Goal: Task Accomplishment & Management: Complete application form

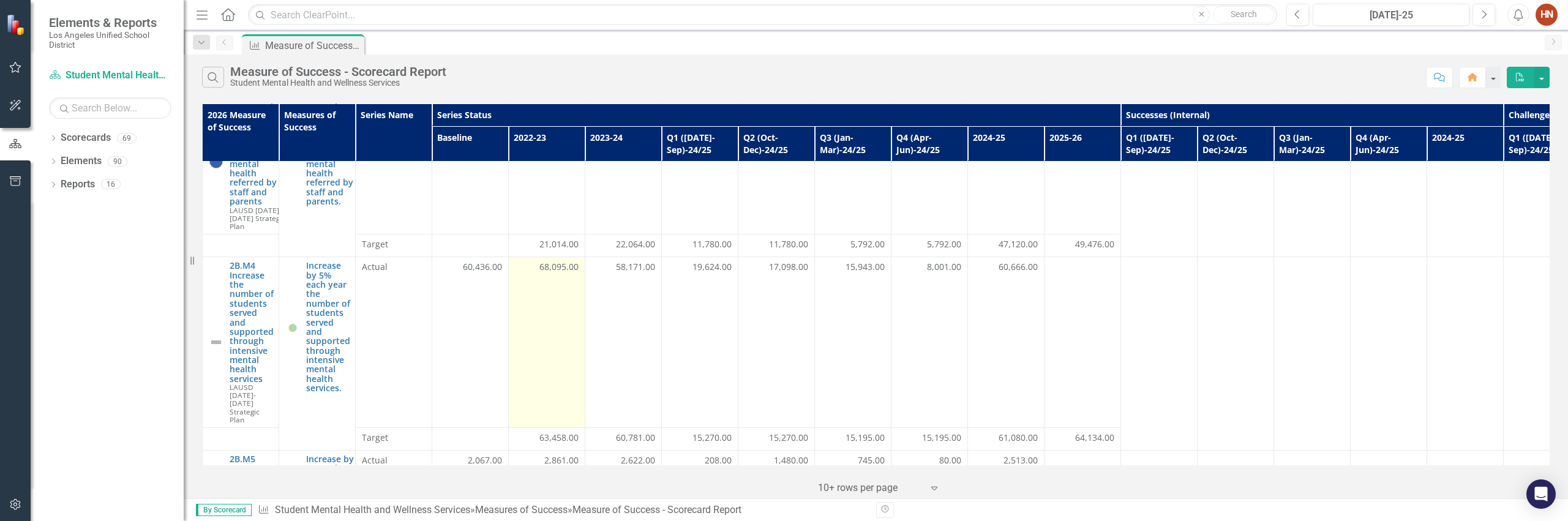
scroll to position [276, 0]
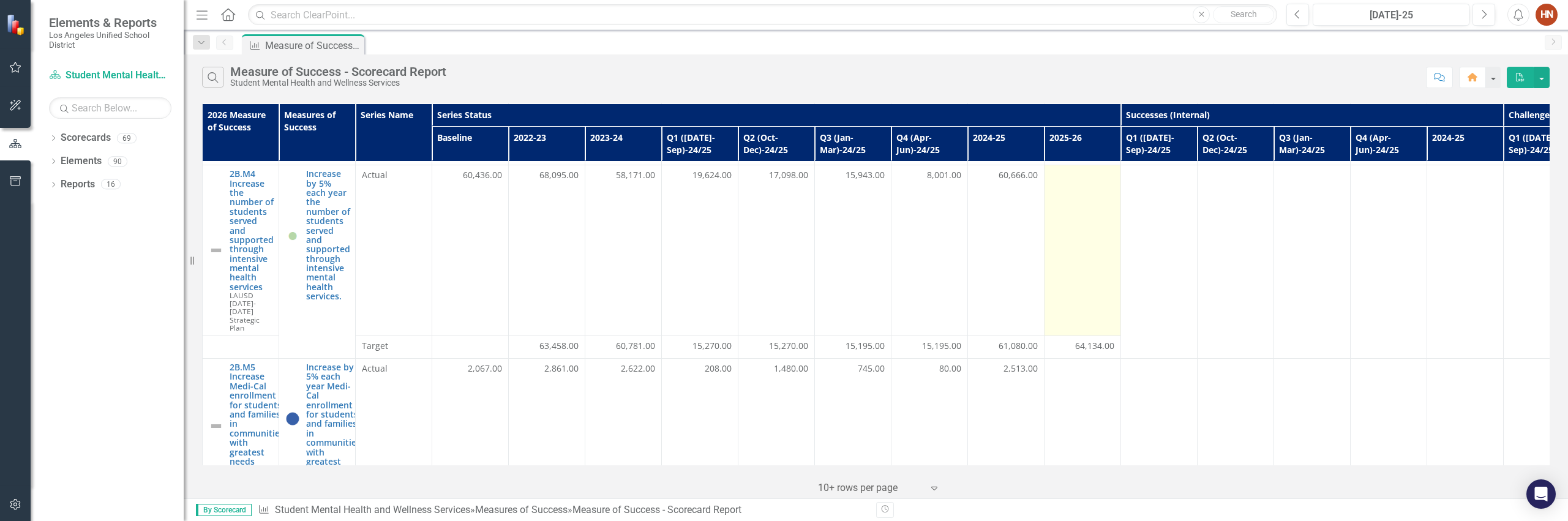
click at [1044, 263] on td at bounding box center [1083, 250] width 76 height 171
click at [1044, 242] on td at bounding box center [1083, 250] width 76 height 171
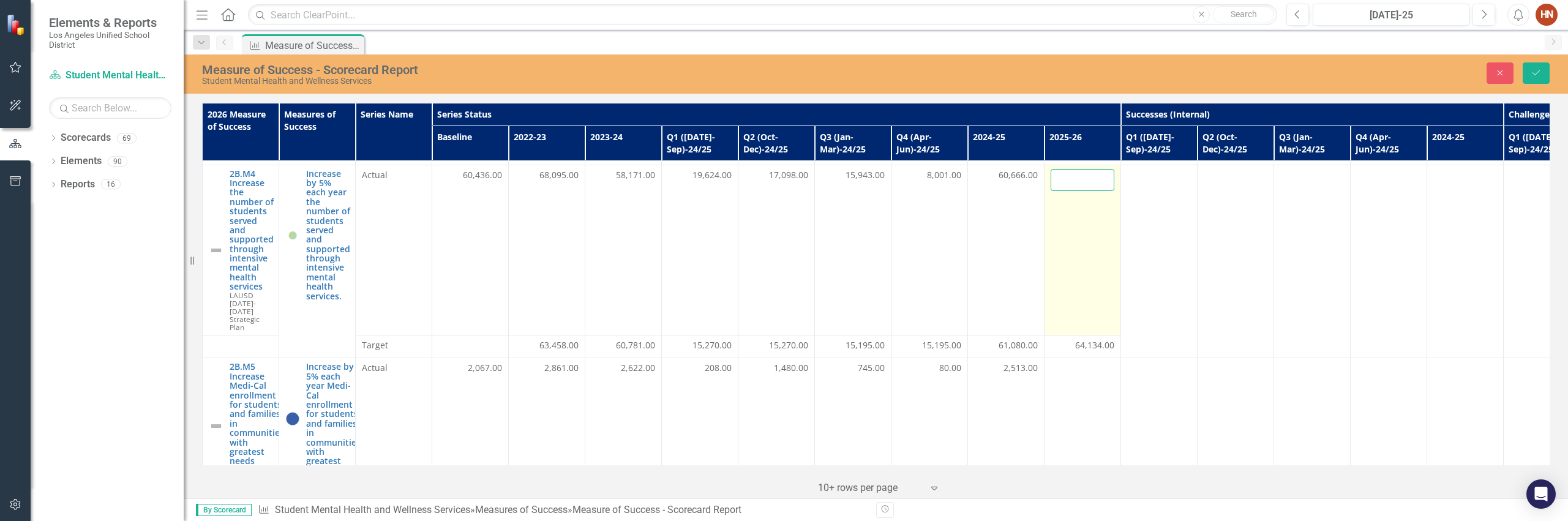
click at [1044, 183] on input "number" at bounding box center [1082, 180] width 64 height 23
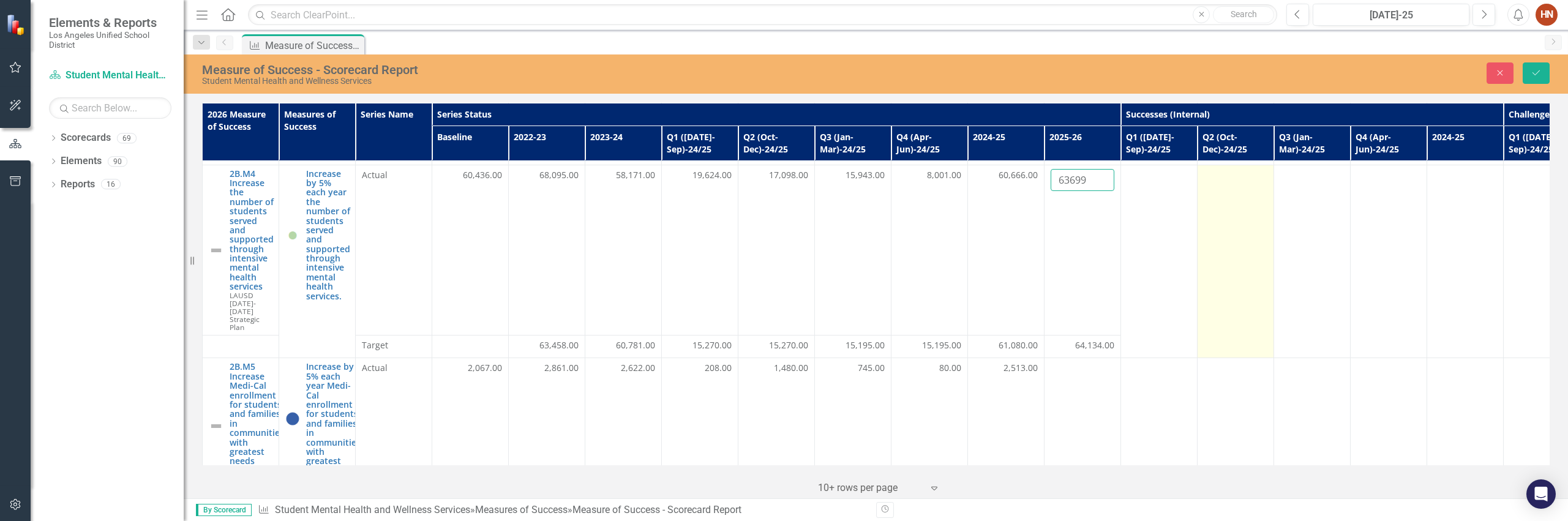
type input "63699"
click at [1044, 239] on td at bounding box center [1236, 261] width 76 height 193
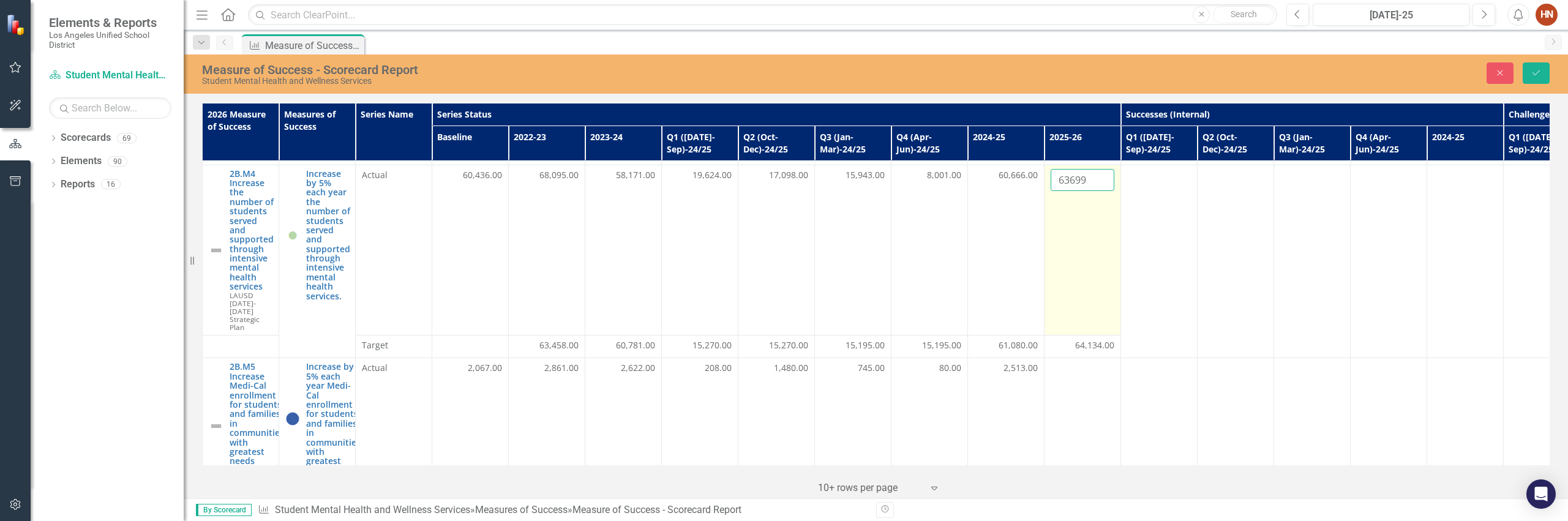
click at [1044, 180] on input "63699" at bounding box center [1082, 180] width 64 height 23
drag, startPoint x: 1060, startPoint y: 180, endPoint x: 1095, endPoint y: 186, distance: 35.5
click at [1044, 186] on input "63699" at bounding box center [1082, 180] width 64 height 23
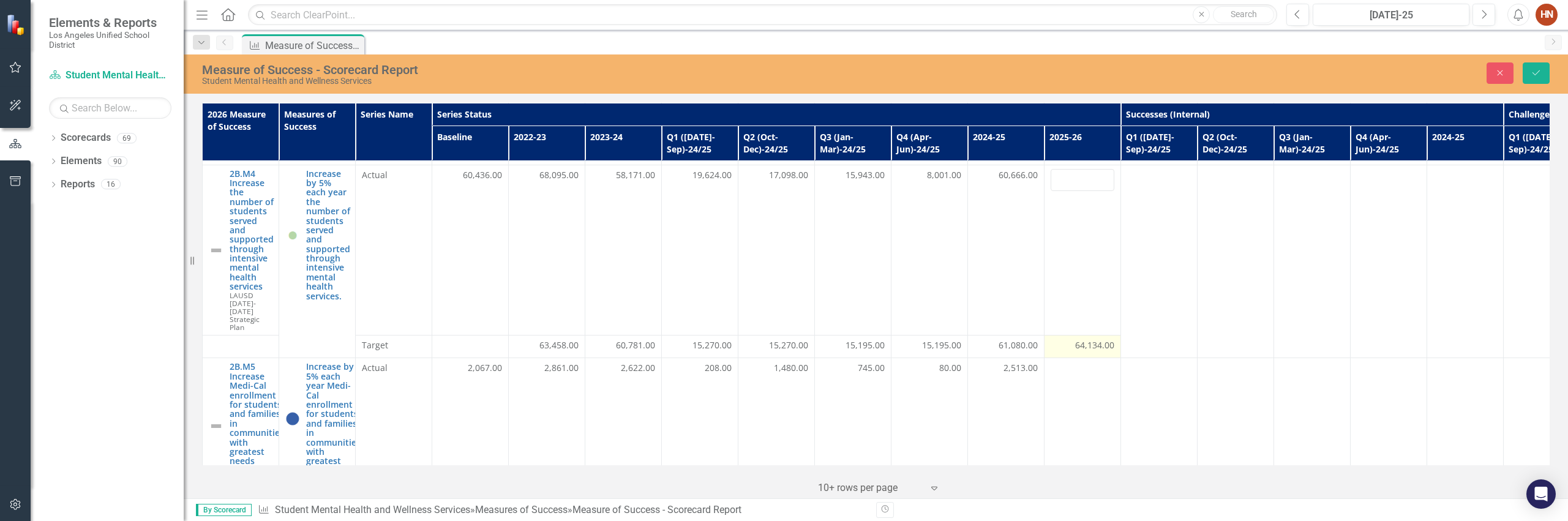
click at [1044, 346] on div "64,134.00" at bounding box center [1082, 345] width 64 height 12
click at [1044, 346] on span "64,134.00" at bounding box center [1095, 345] width 39 height 12
drag, startPoint x: 1088, startPoint y: 355, endPoint x: 1034, endPoint y: 350, distance: 54.2
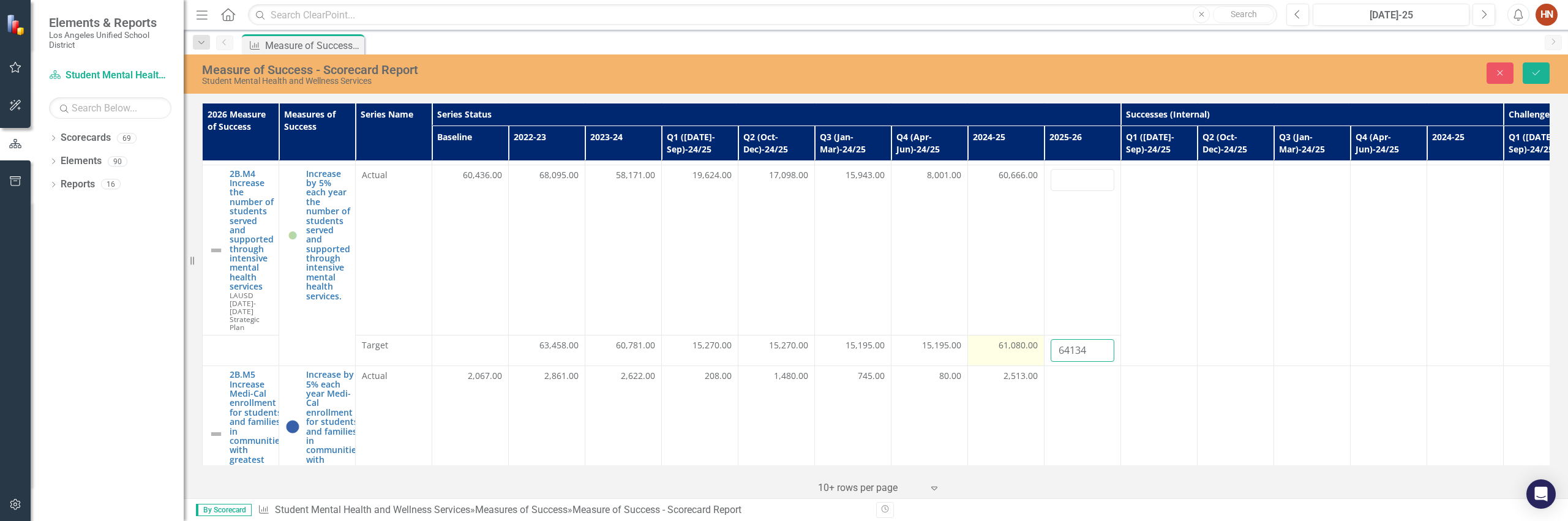
click at [1034, 346] on tr "Target 63,458.00 60,781.00 15,270.00 15,270.00 15,195.00 15,195.00 61,080.00 64…" at bounding box center [1044, 350] width 1684 height 31
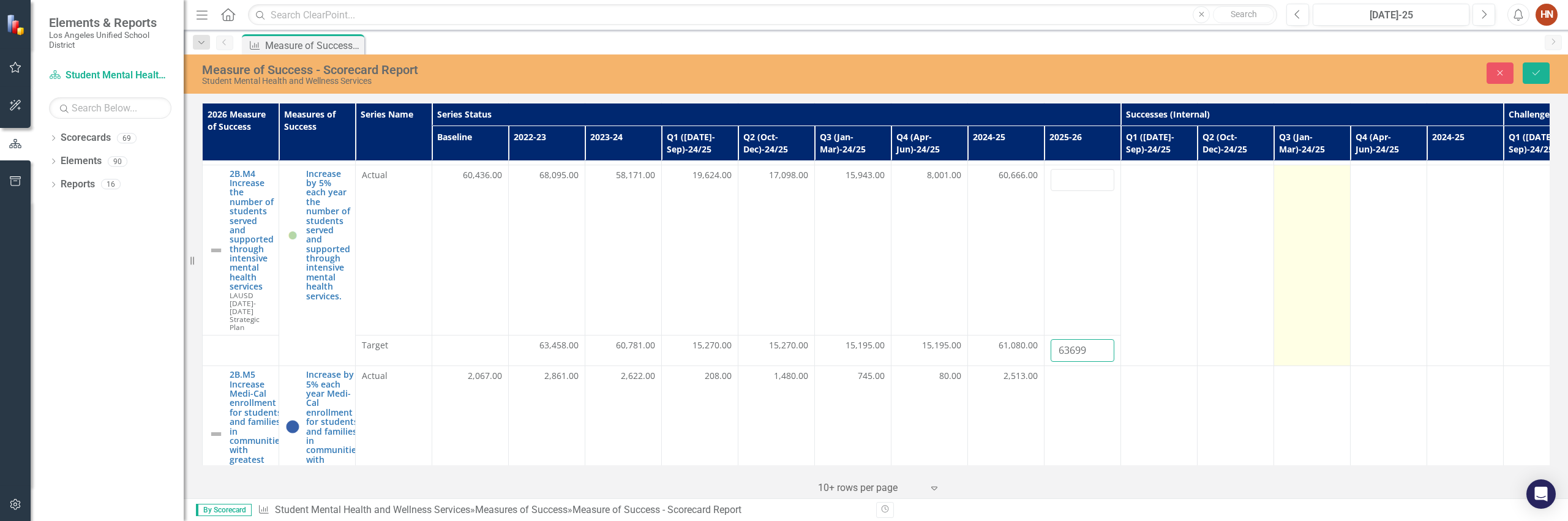
type input "63699"
click at [1044, 289] on td at bounding box center [1313, 265] width 76 height 201
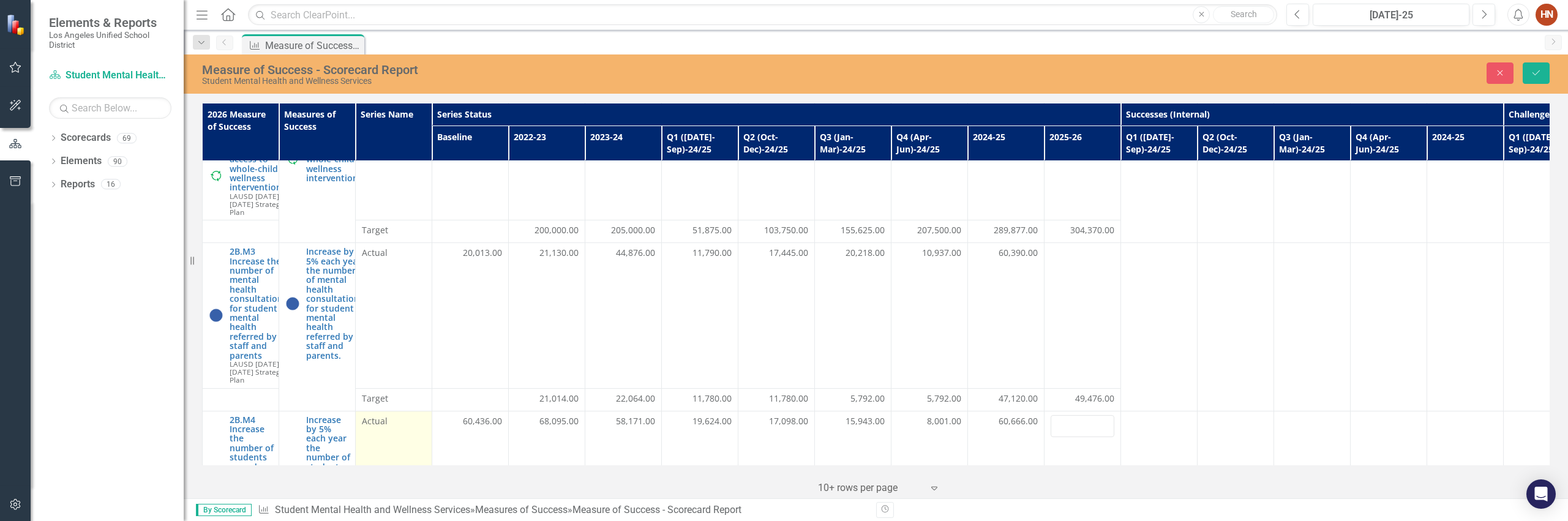
scroll to position [29, 0]
click at [1044, 346] on span "49,476.00" at bounding box center [1095, 399] width 39 height 12
drag, startPoint x: 1077, startPoint y: 400, endPoint x: 1095, endPoint y: 400, distance: 18.0
click at [1044, 346] on span "49,476.00" at bounding box center [1095, 399] width 39 height 12
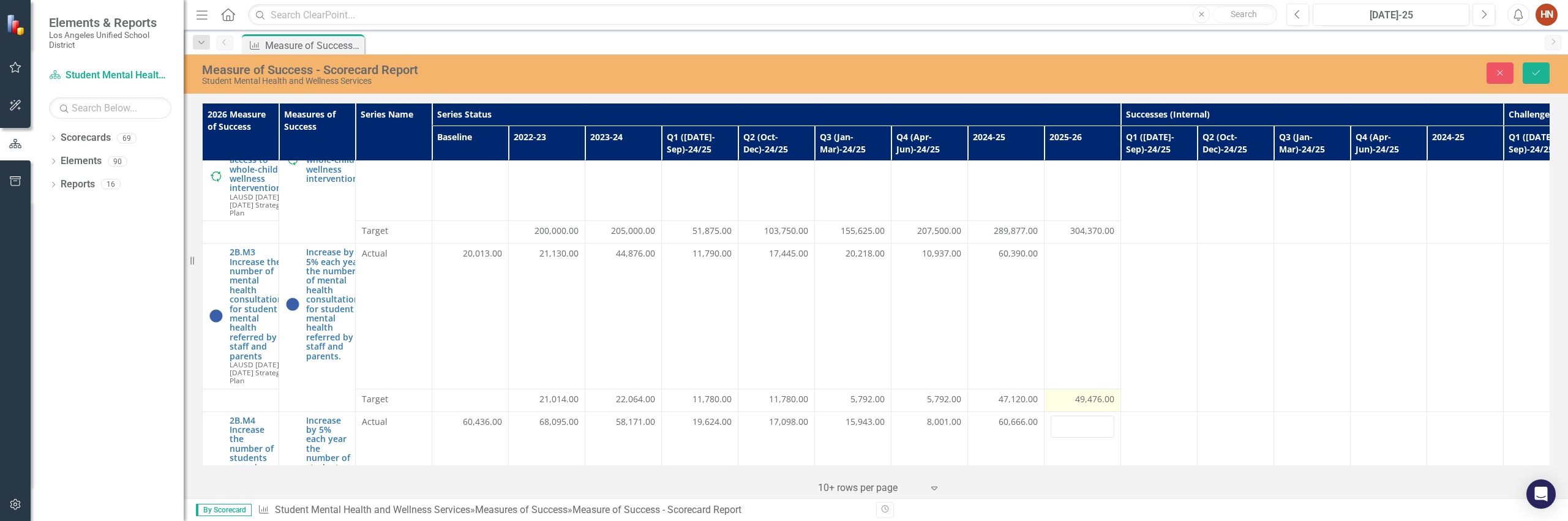
click at [1044, 346] on span "49,476.00" at bounding box center [1095, 399] width 39 height 12
drag, startPoint x: 1089, startPoint y: 401, endPoint x: 1055, endPoint y: 398, distance: 34.1
click at [1044, 346] on input "49476" at bounding box center [1082, 404] width 64 height 23
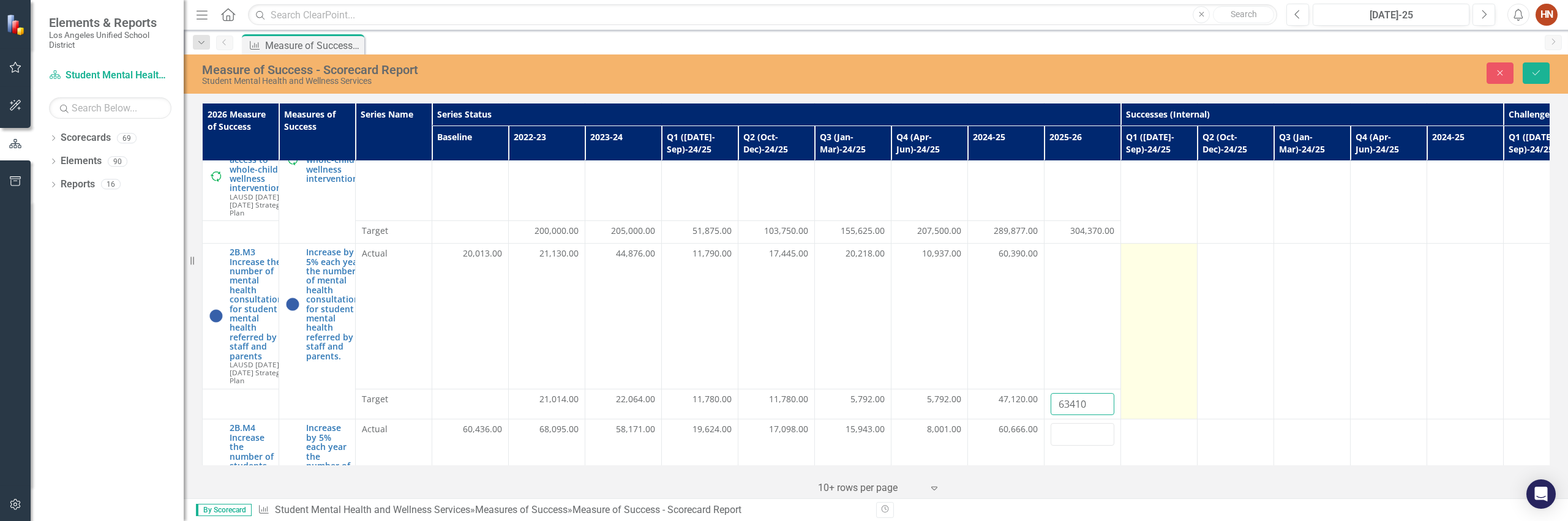
type input "63410"
click at [1044, 346] on td at bounding box center [1159, 331] width 76 height 176
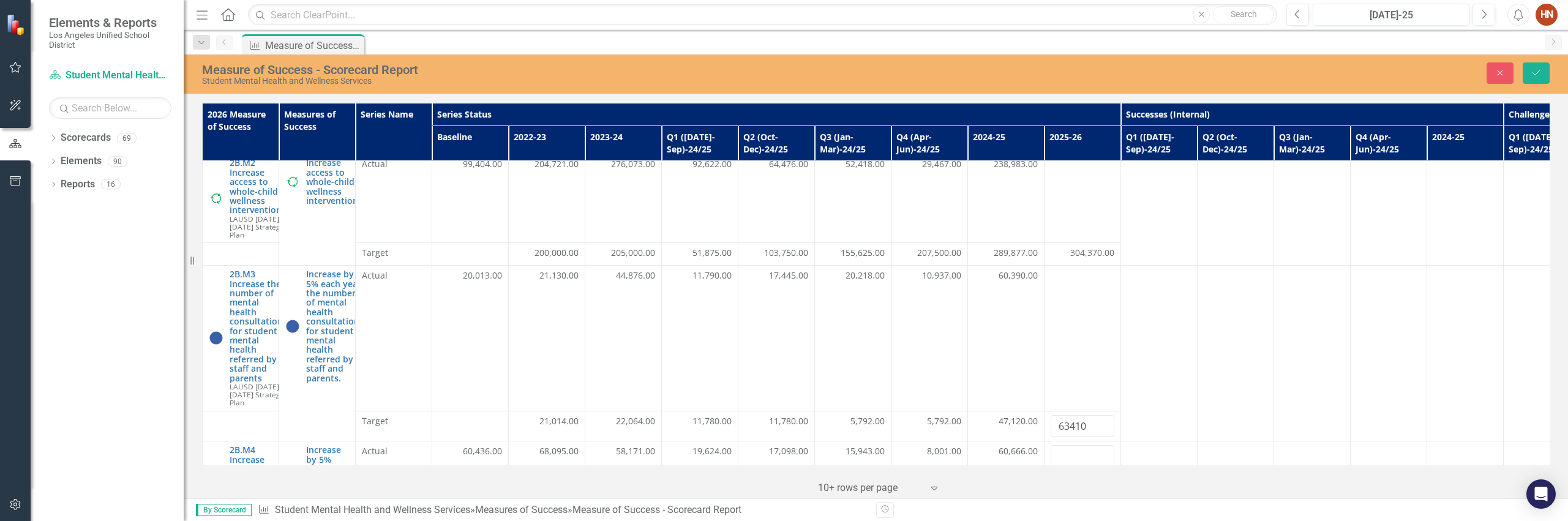
scroll to position [0, 0]
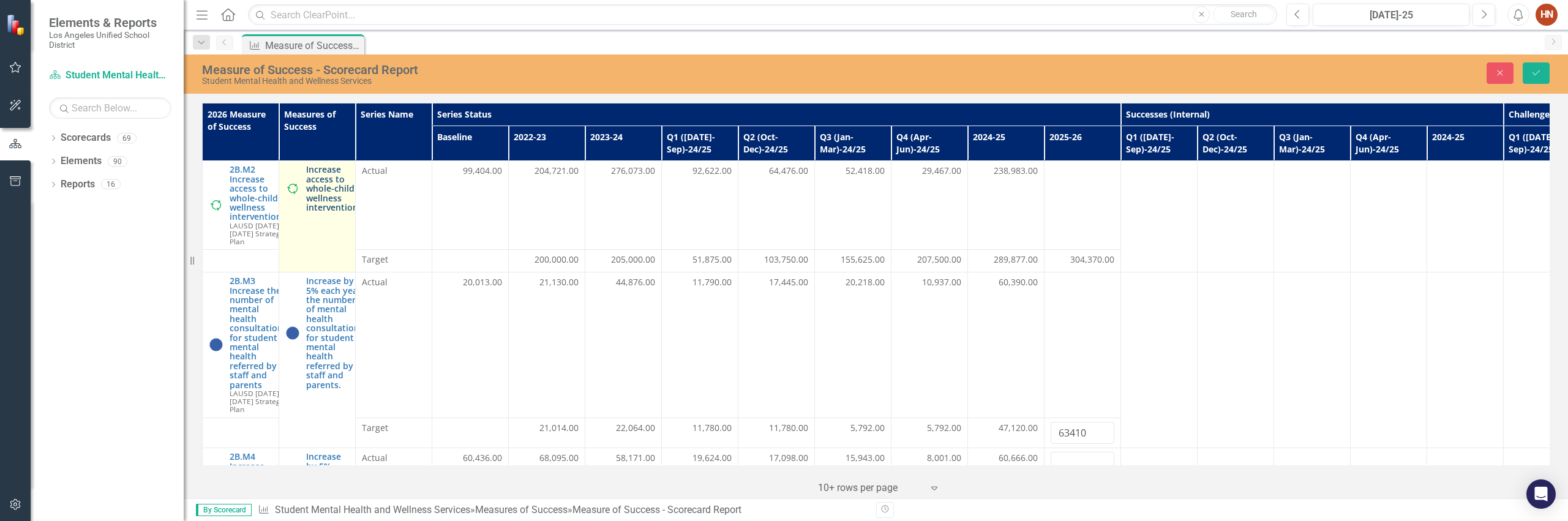
click at [333, 201] on link "Increase access to whole-child wellness interventions" at bounding box center [334, 188] width 56 height 48
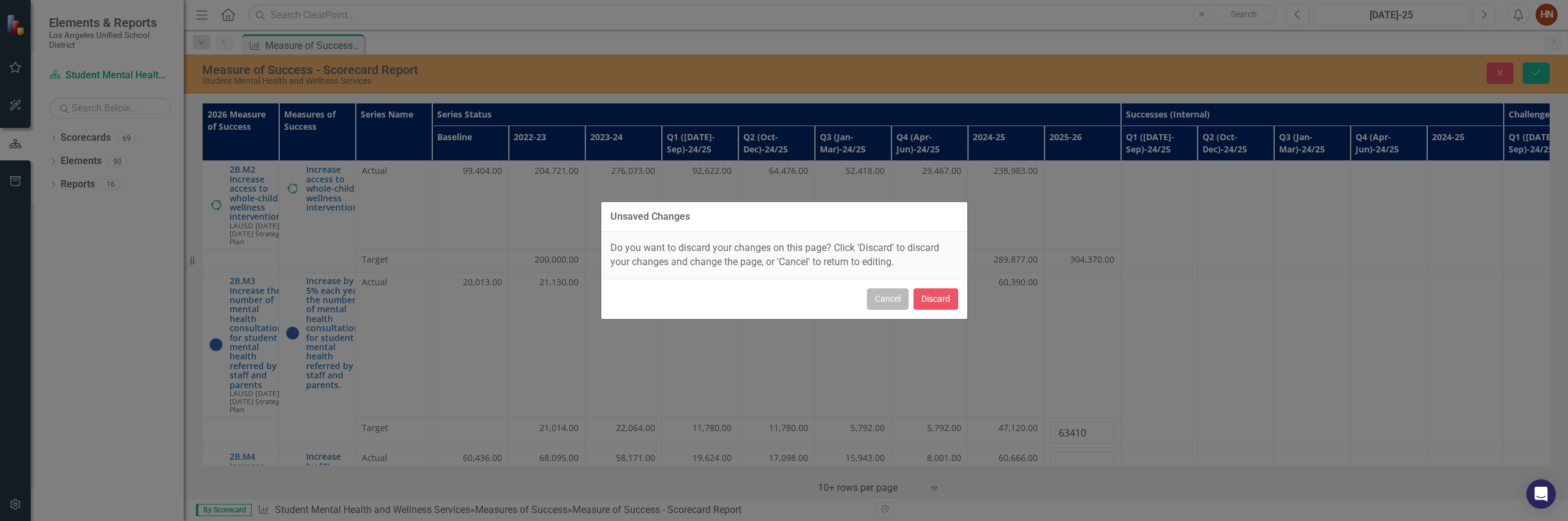
click at [886, 300] on button "Cancel" at bounding box center [888, 299] width 42 height 21
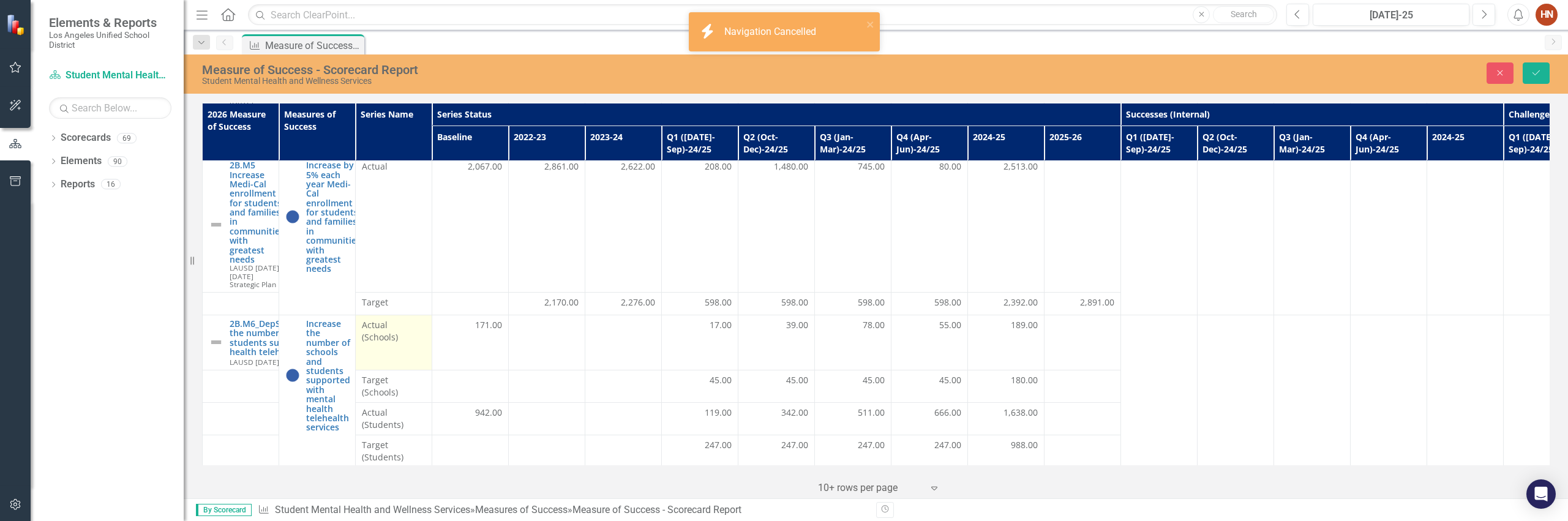
scroll to position [496, 0]
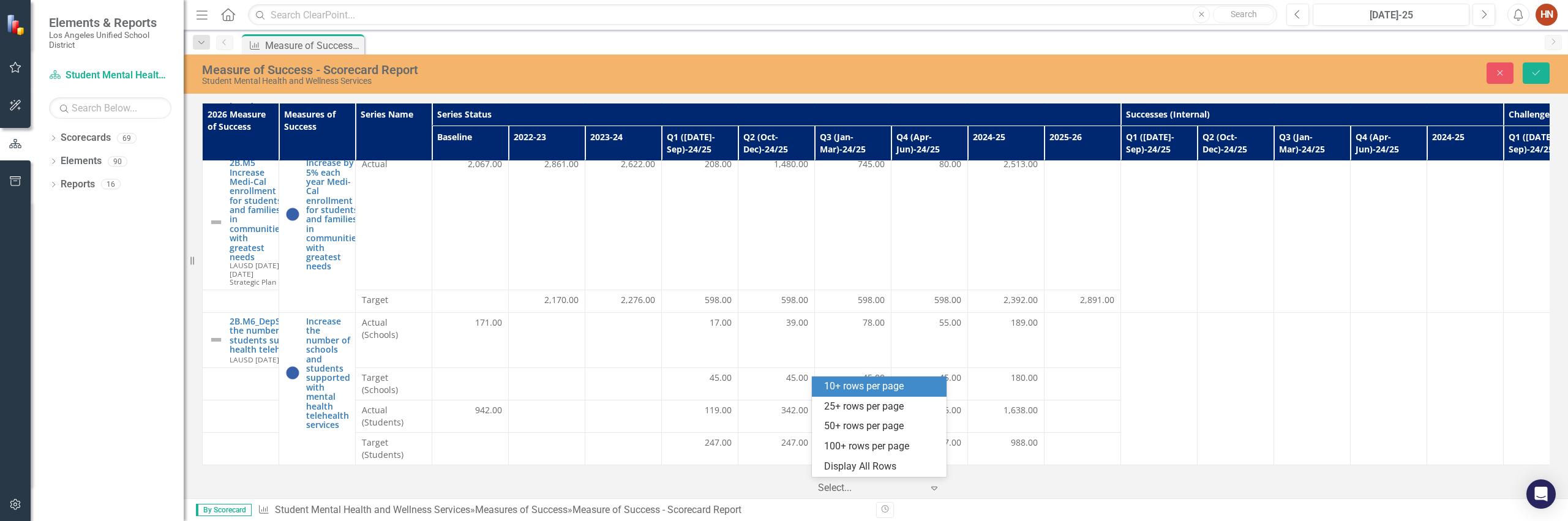
click at [937, 346] on icon "Expand" at bounding box center [934, 488] width 12 height 10
click at [896, 346] on div "25+ rows per page" at bounding box center [882, 406] width 115 height 14
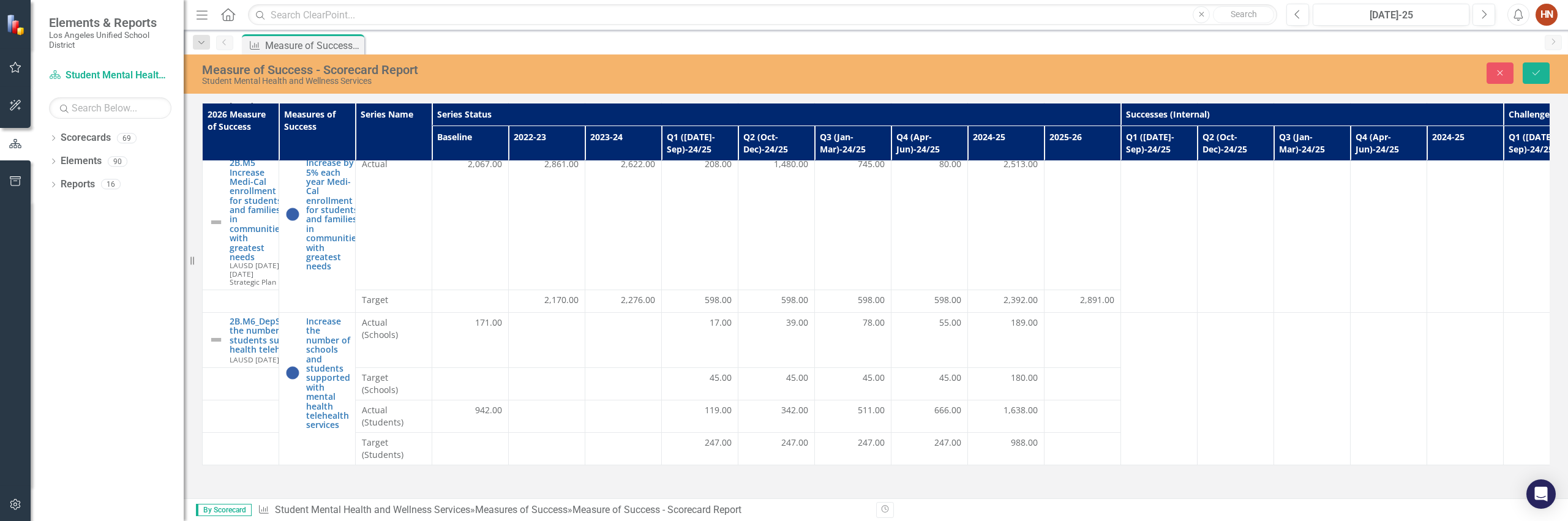
scroll to position [0, 0]
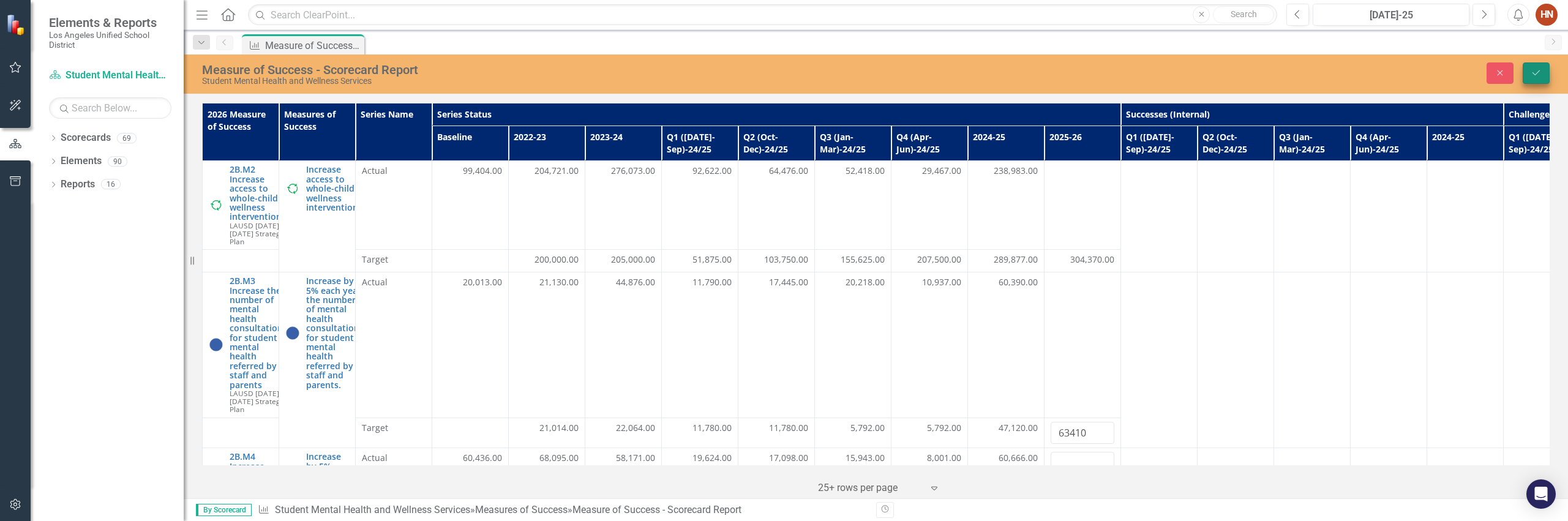
type input "64134"
type input "49476"
click at [1044, 70] on icon "Save" at bounding box center [1536, 73] width 11 height 8
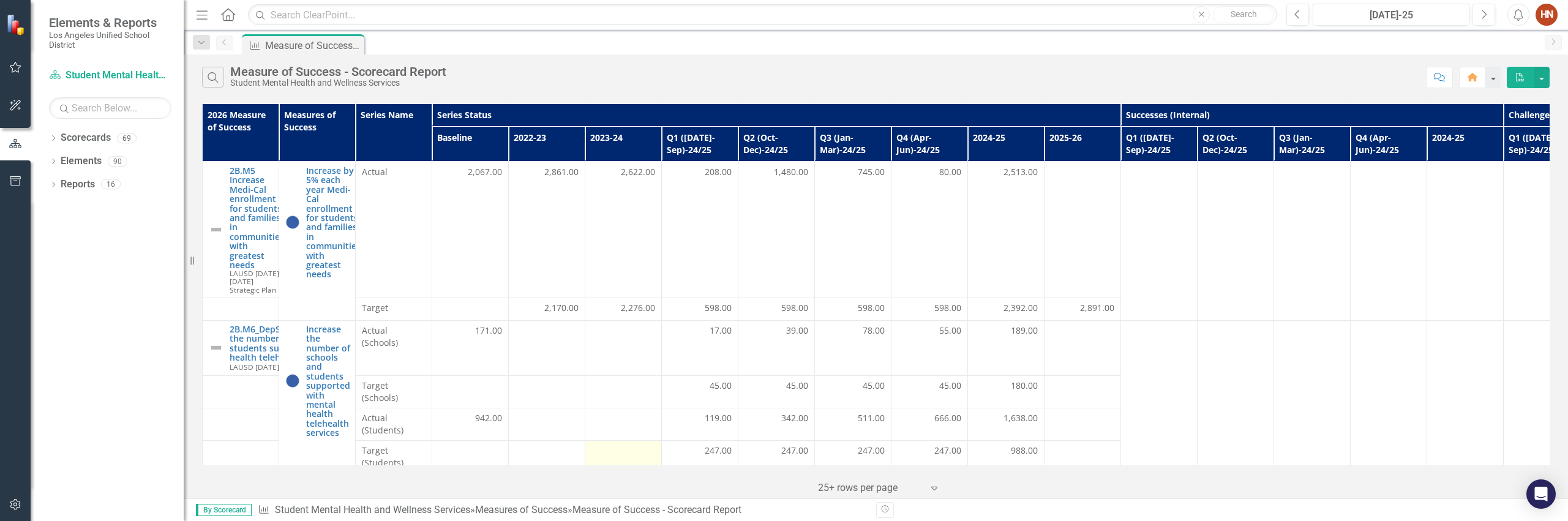
scroll to position [481, 0]
